Goal: Find contact information: Find contact information

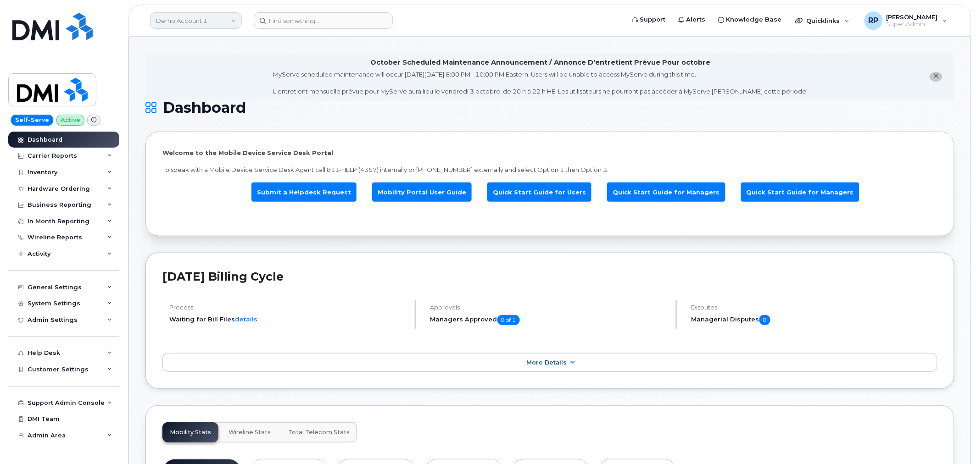
click at [203, 20] on link "Demo Account 1" at bounding box center [196, 20] width 92 height 17
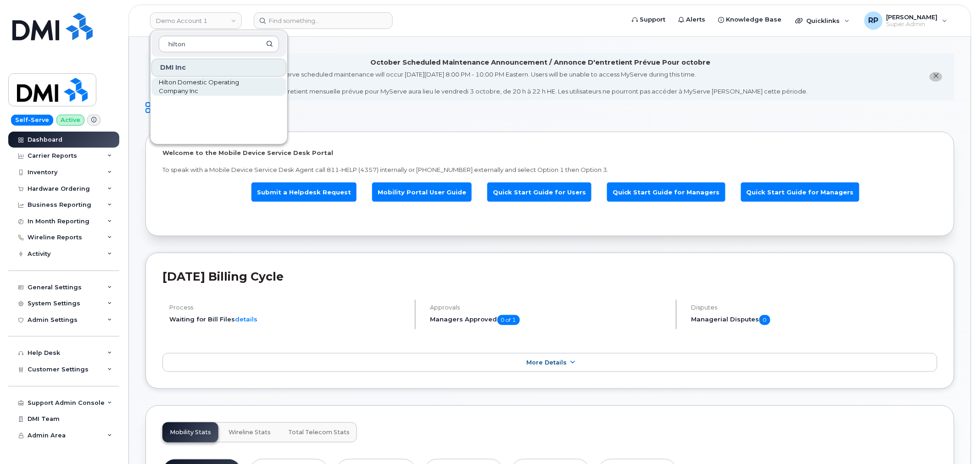
type input "hilton"
click at [190, 83] on span "Hilton Domestic Operating Company Inc" at bounding box center [212, 87] width 106 height 18
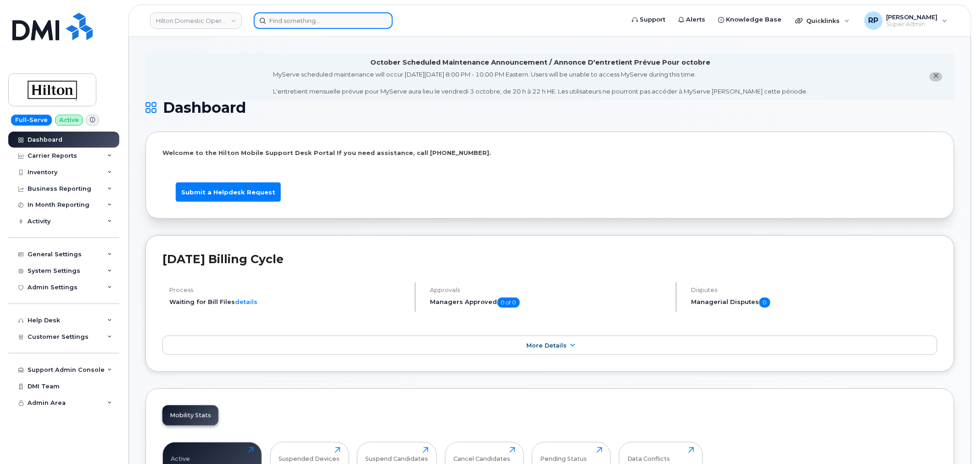
click at [306, 19] on input at bounding box center [323, 20] width 139 height 17
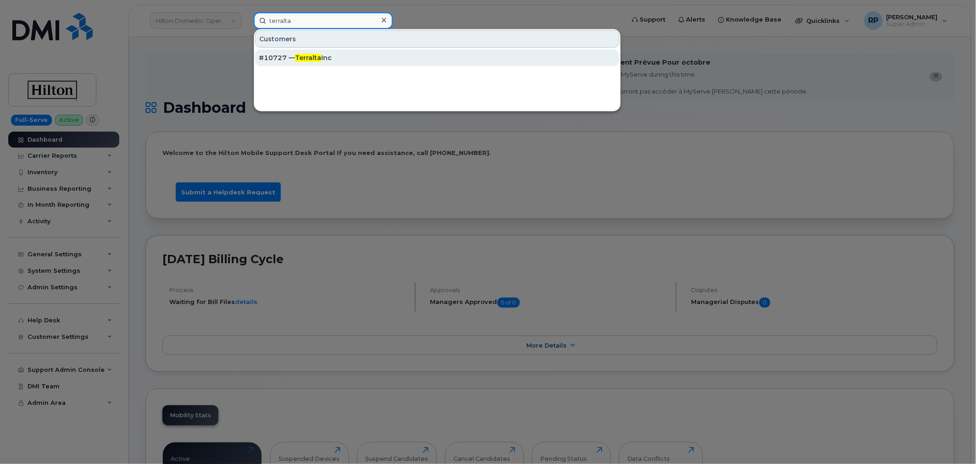
type input "terralta"
click at [318, 60] on span "Terralta" at bounding box center [308, 58] width 26 height 8
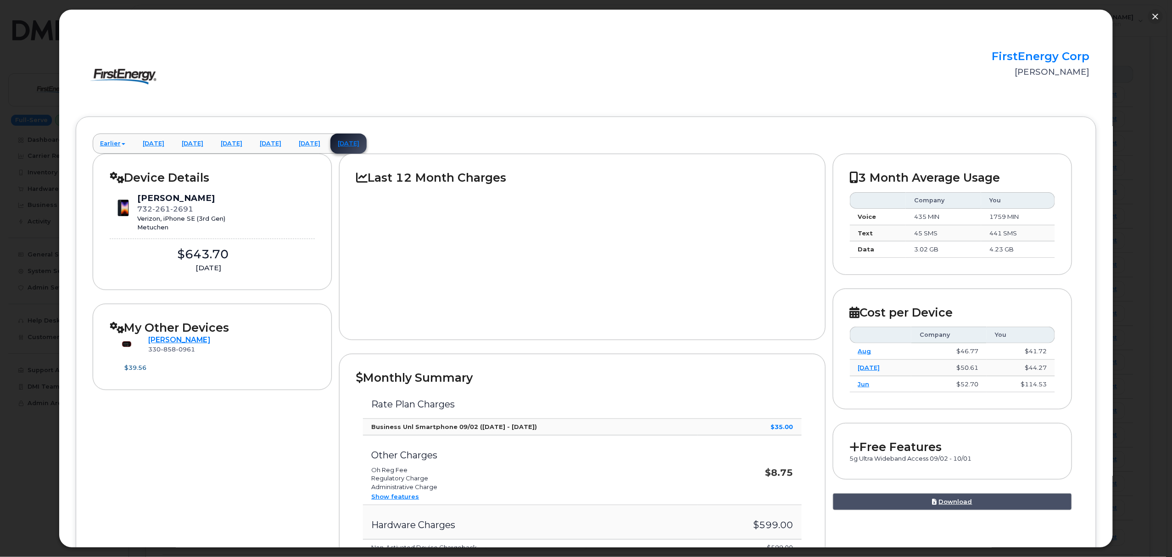
scroll to position [335, 0]
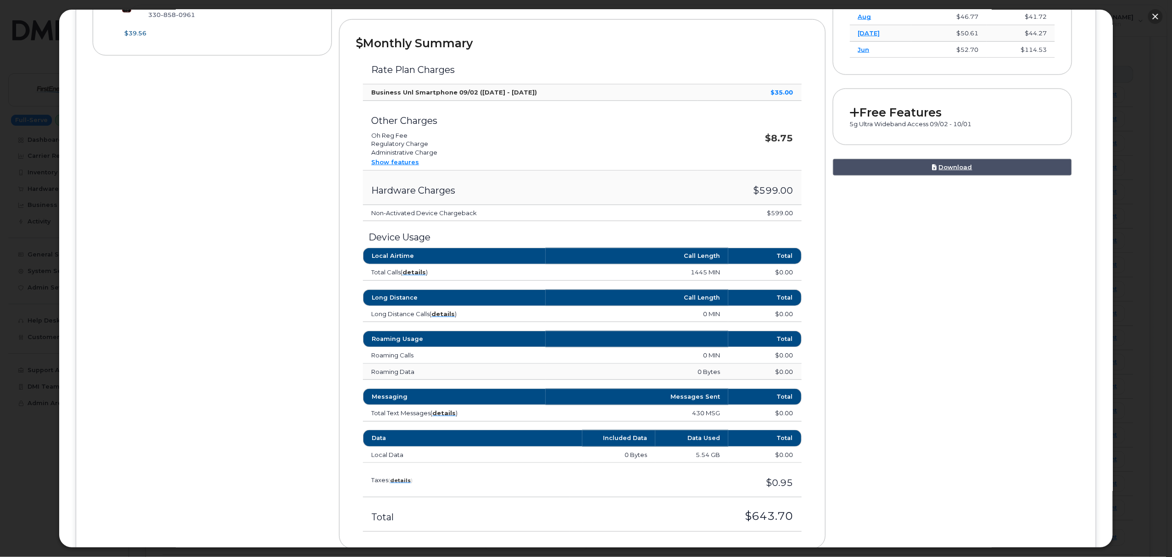
click at [1160, 18] on button "button" at bounding box center [1155, 16] width 15 height 15
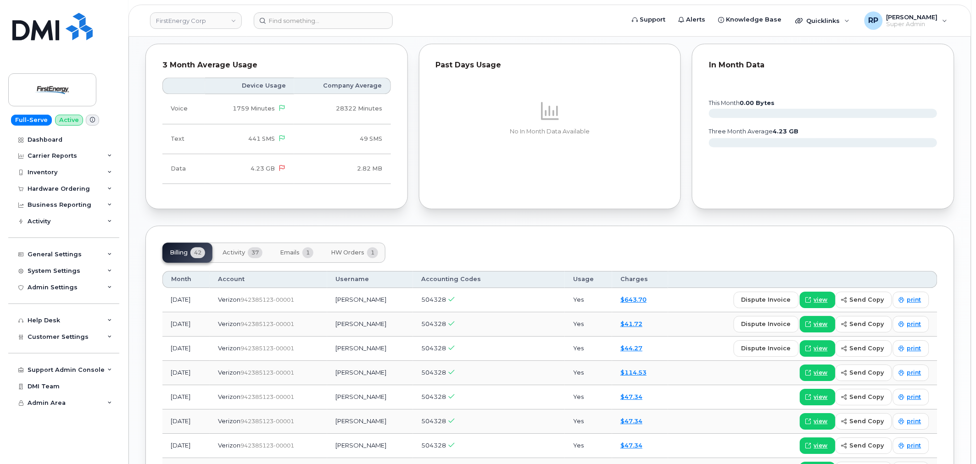
scroll to position [883, 0]
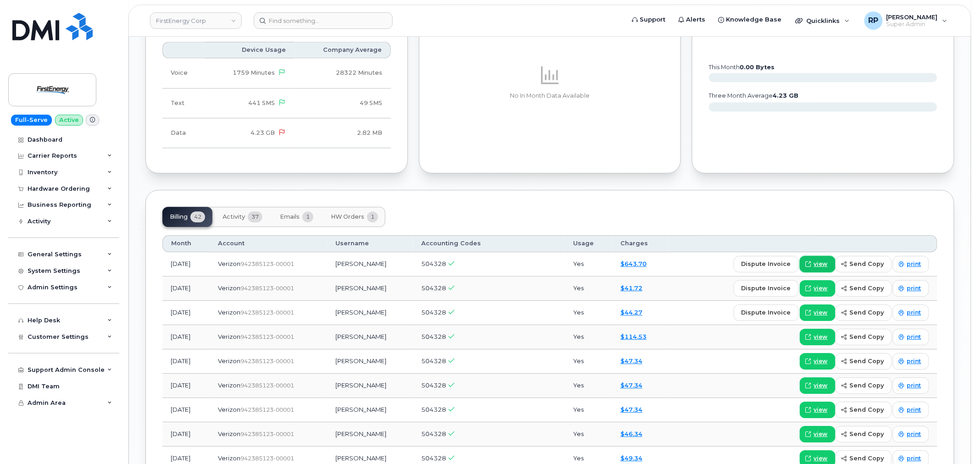
click at [820, 267] on span "view" at bounding box center [821, 264] width 14 height 8
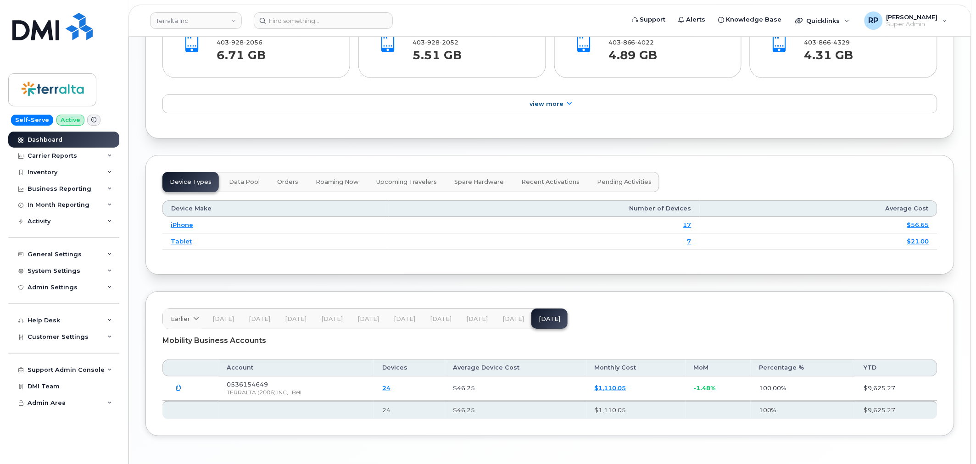
scroll to position [1105, 0]
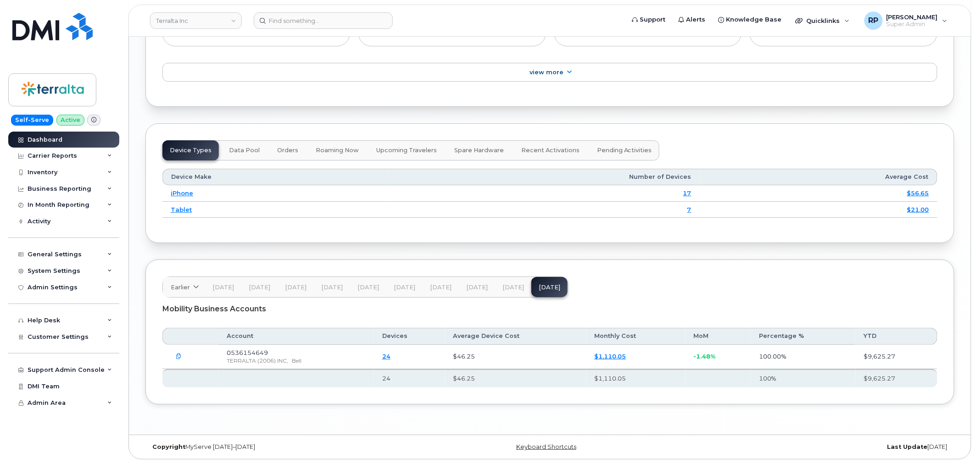
click at [506, 292] on button "[DATE]" at bounding box center [513, 287] width 36 height 20
click at [479, 288] on span "[DATE]" at bounding box center [477, 287] width 22 height 7
click at [443, 287] on span "Jun 25" at bounding box center [441, 287] width 22 height 7
click at [396, 286] on span "May 25" at bounding box center [405, 287] width 22 height 7
click at [430, 288] on span "Jun 25" at bounding box center [441, 287] width 22 height 7
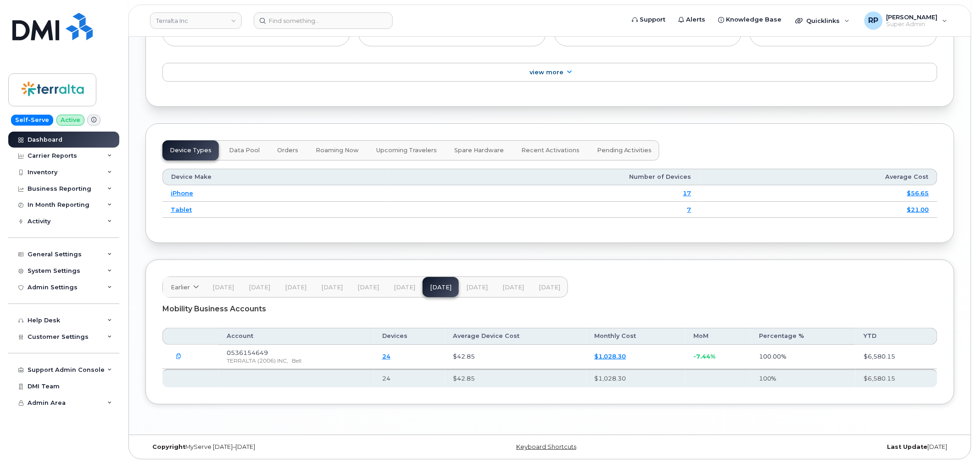
drag, startPoint x: 468, startPoint y: 292, endPoint x: 478, endPoint y: 292, distance: 9.6
click at [468, 292] on button "Jul 25" at bounding box center [477, 287] width 36 height 20
click at [514, 292] on button "Aug 25" at bounding box center [513, 287] width 36 height 20
click at [540, 289] on span "Sep 25" at bounding box center [550, 287] width 22 height 7
click at [390, 357] on link "24" at bounding box center [386, 356] width 8 height 7
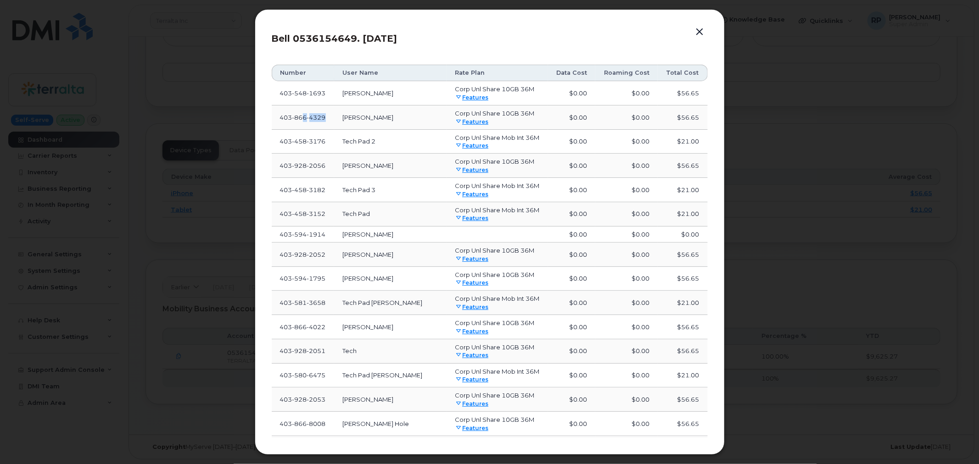
drag, startPoint x: 334, startPoint y: 117, endPoint x: 304, endPoint y: 117, distance: 29.8
click at [304, 117] on td "403 866 4329" at bounding box center [303, 118] width 63 height 24
click at [468, 123] on link "Features" at bounding box center [471, 121] width 33 height 7
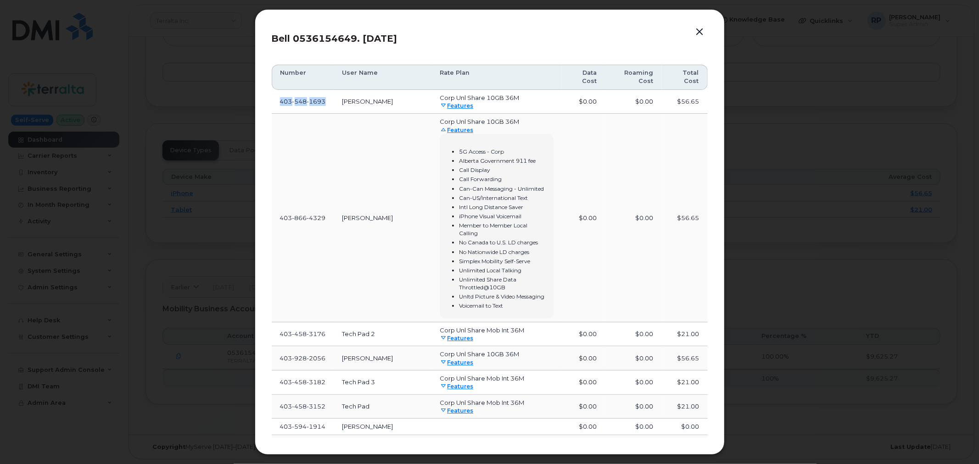
drag, startPoint x: 326, startPoint y: 101, endPoint x: 275, endPoint y: 103, distance: 50.5
click at [275, 103] on td "403 548 1693" at bounding box center [303, 102] width 62 height 24
copy span "403 548 1693"
click at [699, 31] on button "button" at bounding box center [700, 32] width 14 height 13
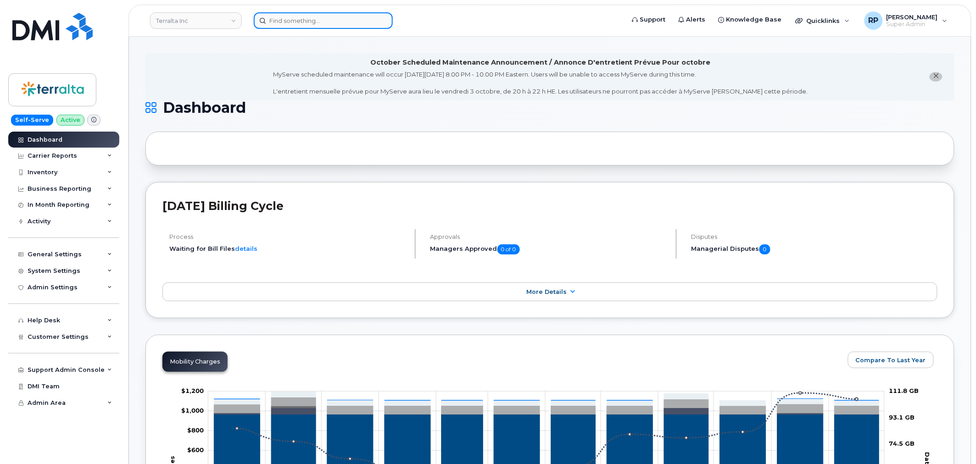
click at [311, 26] on input at bounding box center [323, 20] width 139 height 17
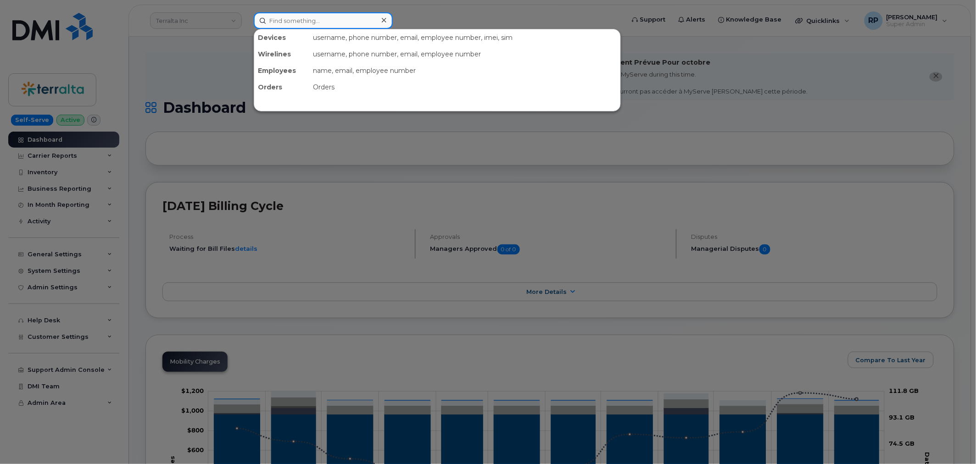
paste input "4035481693"
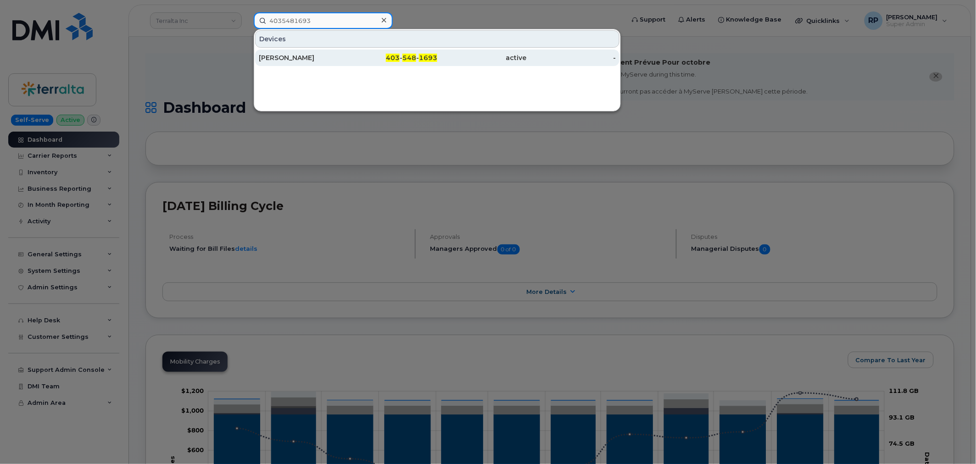
type input "4035481693"
click at [317, 58] on div "[PERSON_NAME]" at bounding box center [303, 57] width 89 height 9
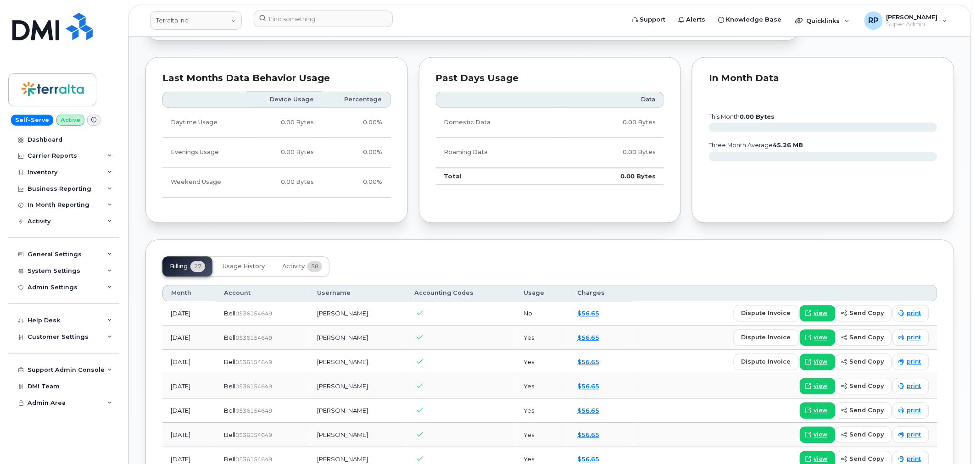
scroll to position [595, 0]
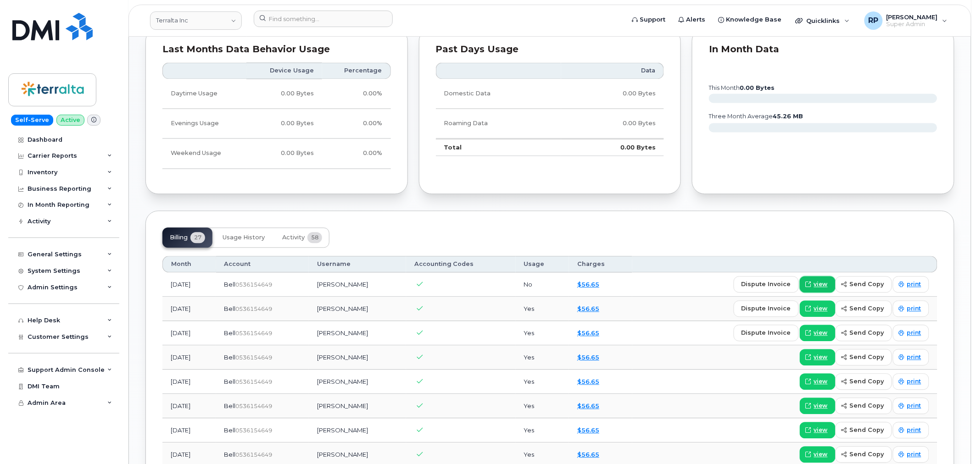
click at [813, 287] on span at bounding box center [808, 285] width 8 height 8
